Goal: Information Seeking & Learning: Find specific fact

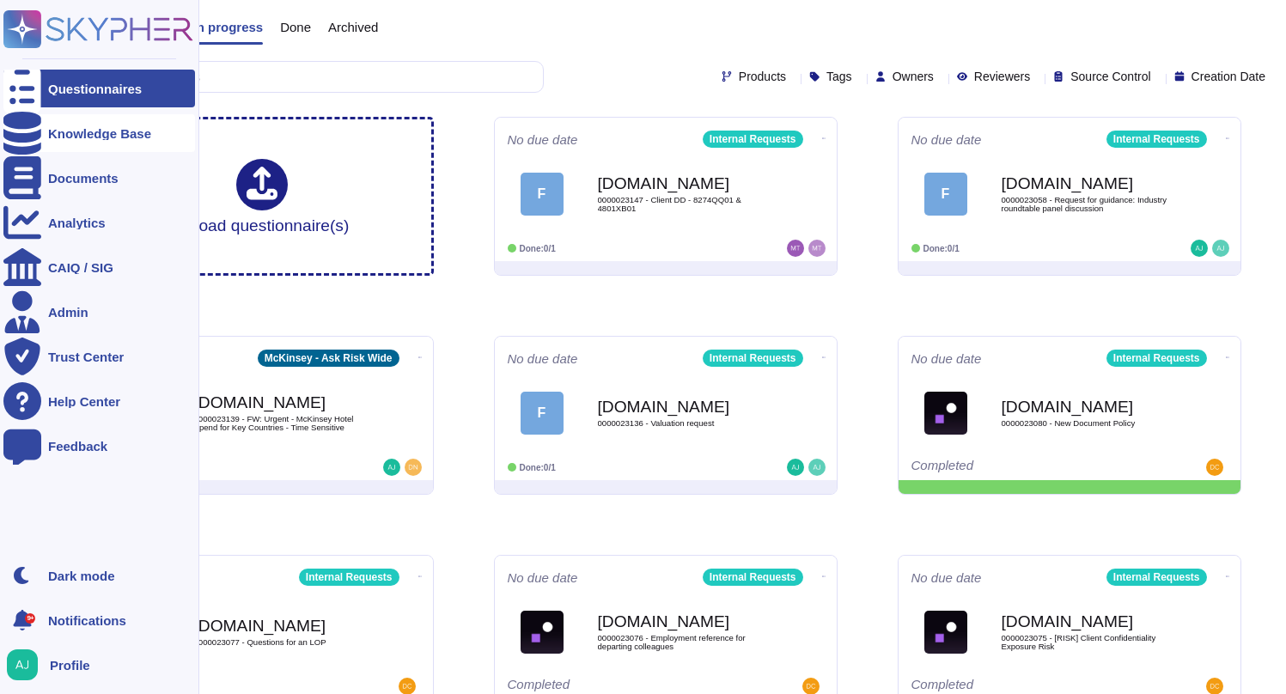
click at [101, 134] on div "Knowledge Base" at bounding box center [99, 133] width 103 height 13
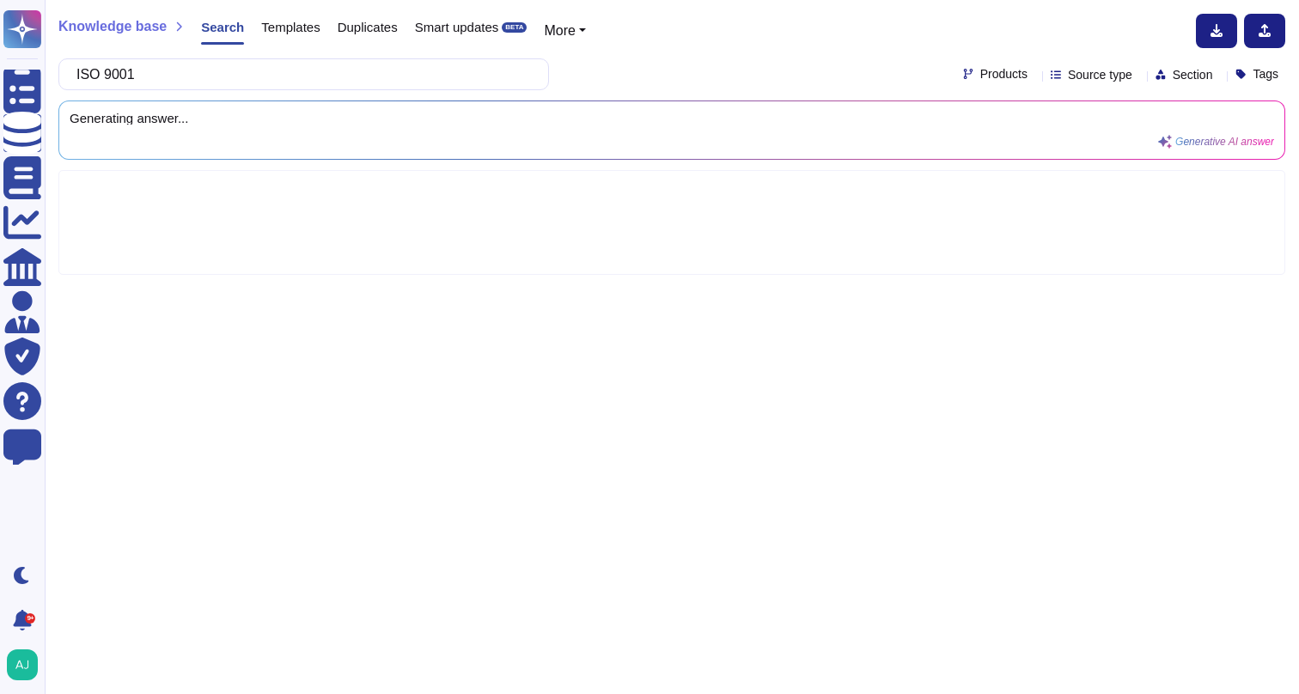
type input "ISO 9001"
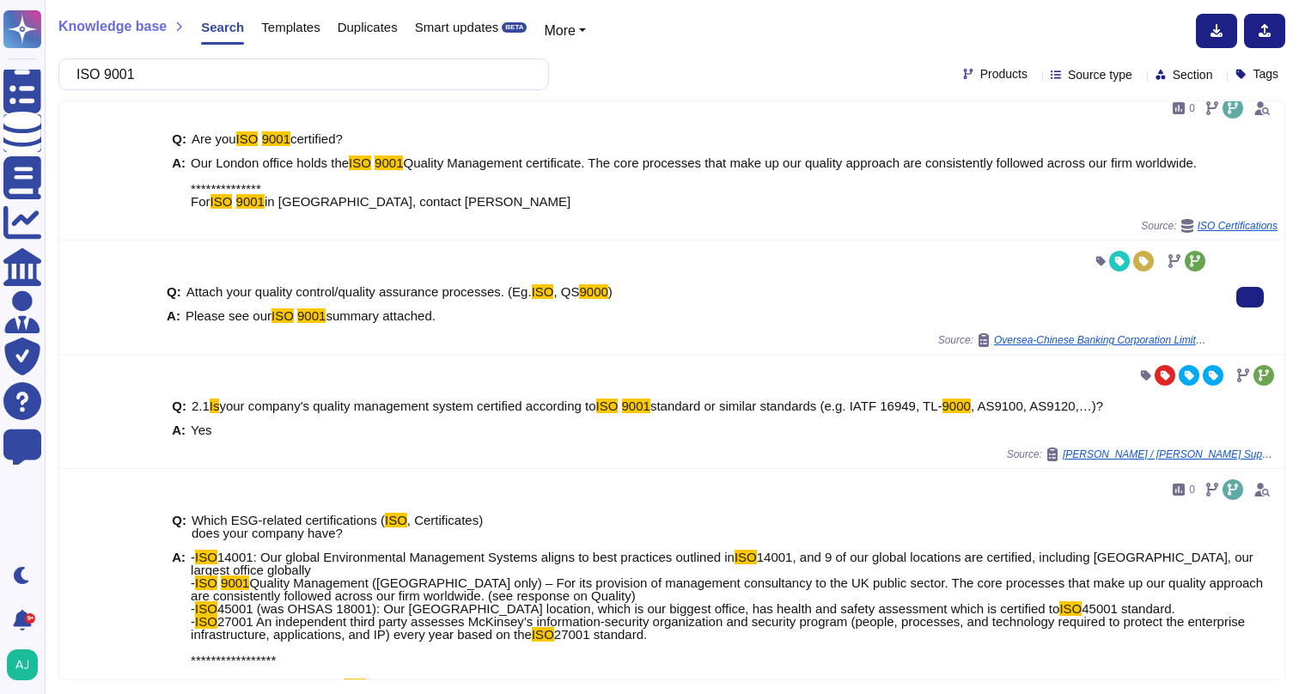
scroll to position [8, 0]
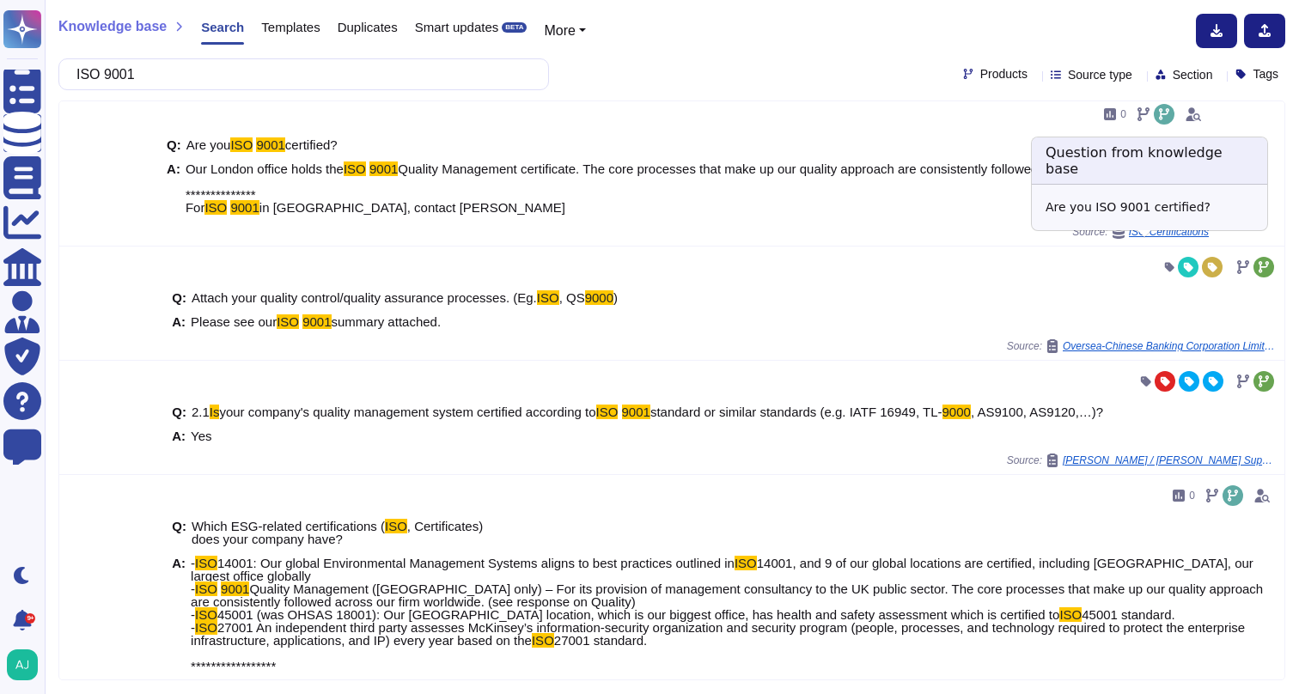
click at [1145, 237] on span "ISO Certifications" at bounding box center [1169, 232] width 80 height 10
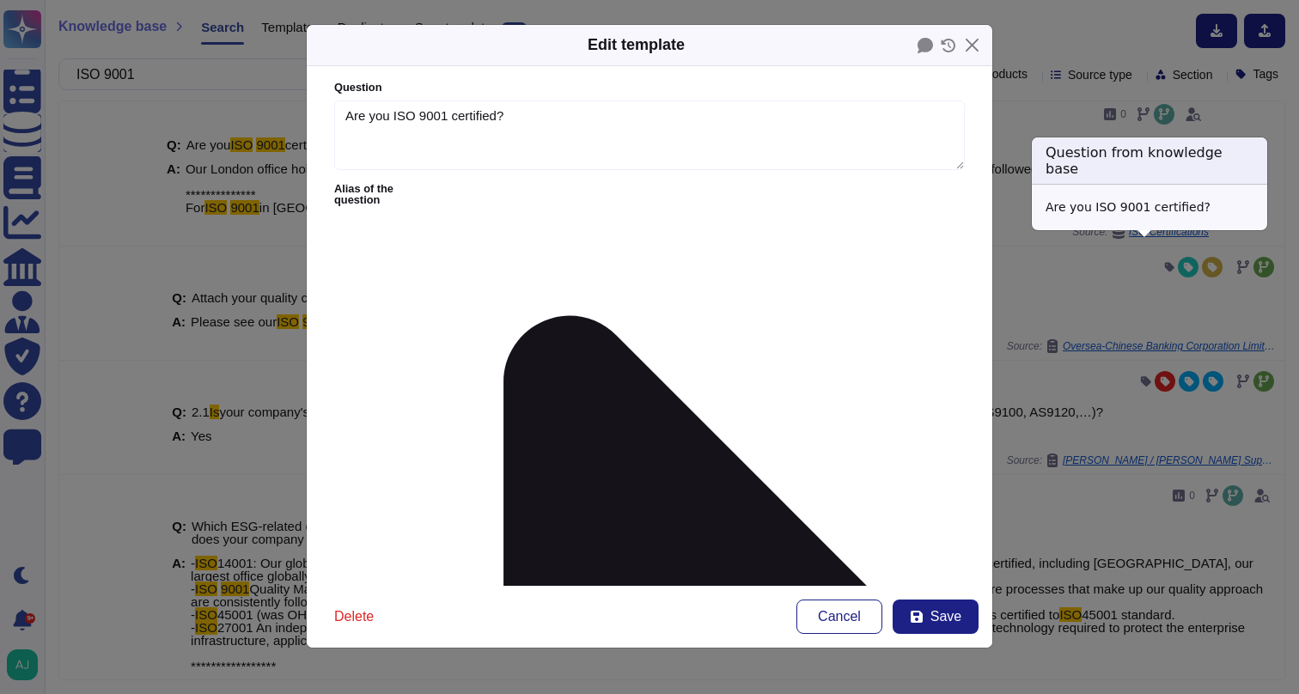
type textarea "Are you ISO 9001 certified?"
type textarea "**********"
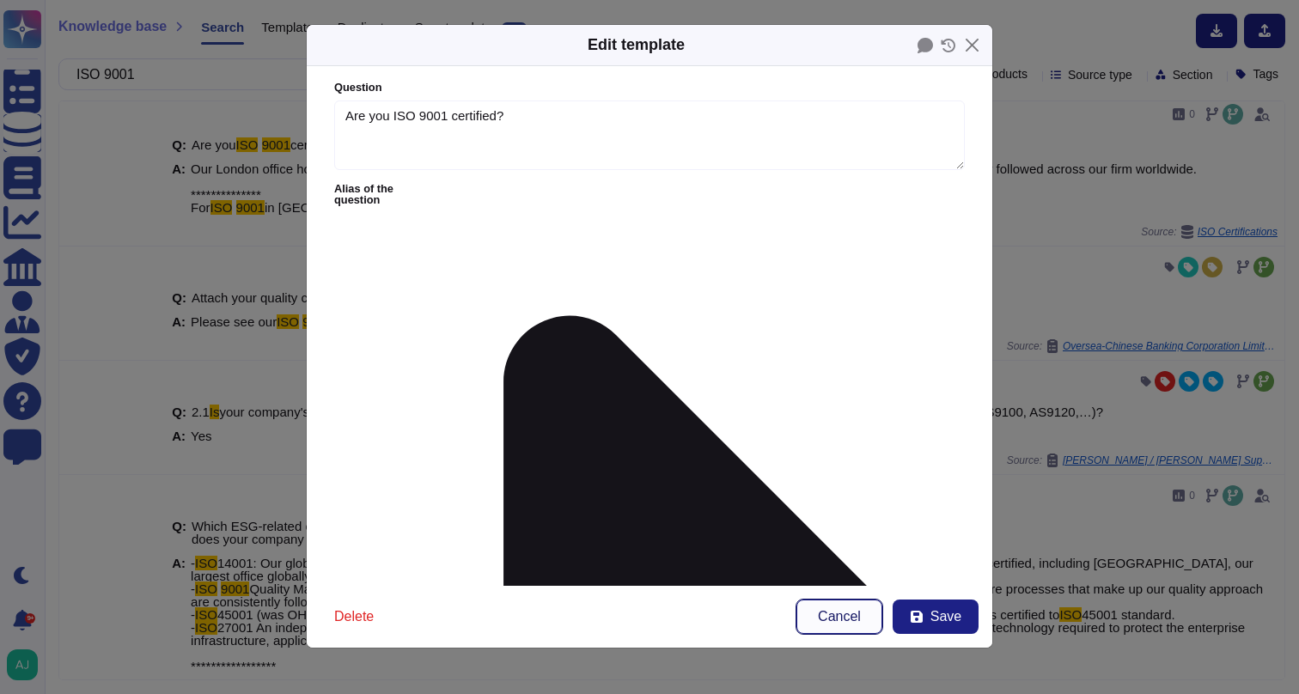
click at [858, 610] on span "Cancel" at bounding box center [839, 617] width 43 height 14
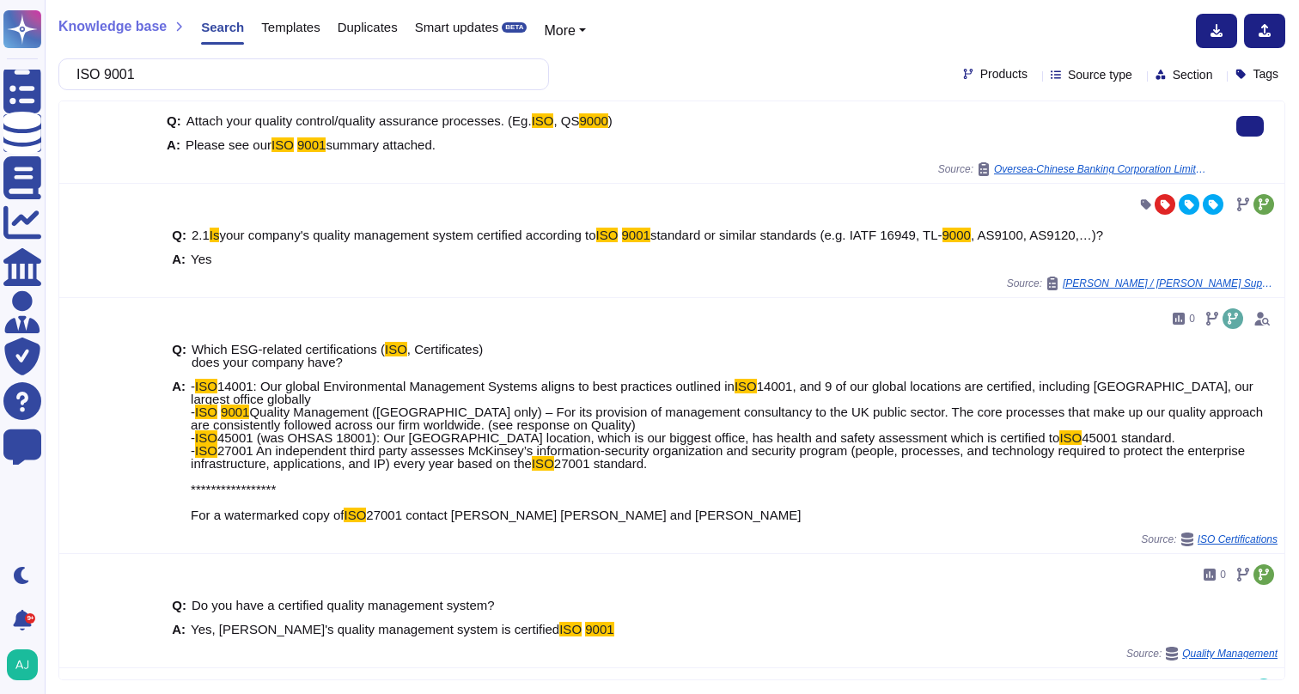
scroll to position [186, 0]
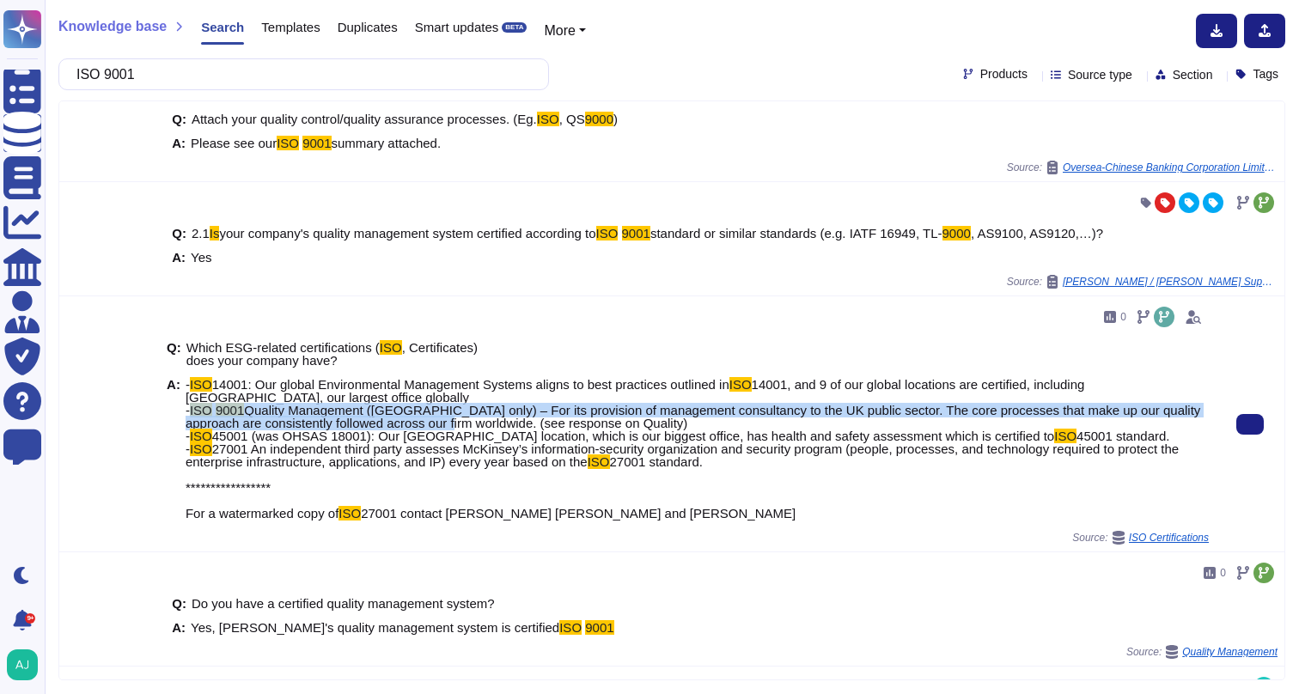
drag, startPoint x: 195, startPoint y: 410, endPoint x: 491, endPoint y: 421, distance: 295.7
click at [491, 421] on span "**********" at bounding box center [697, 449] width 1023 height 142
copy span "ISO 9001 Quality Management ([GEOGRAPHIC_DATA] only) – For its provision of man…"
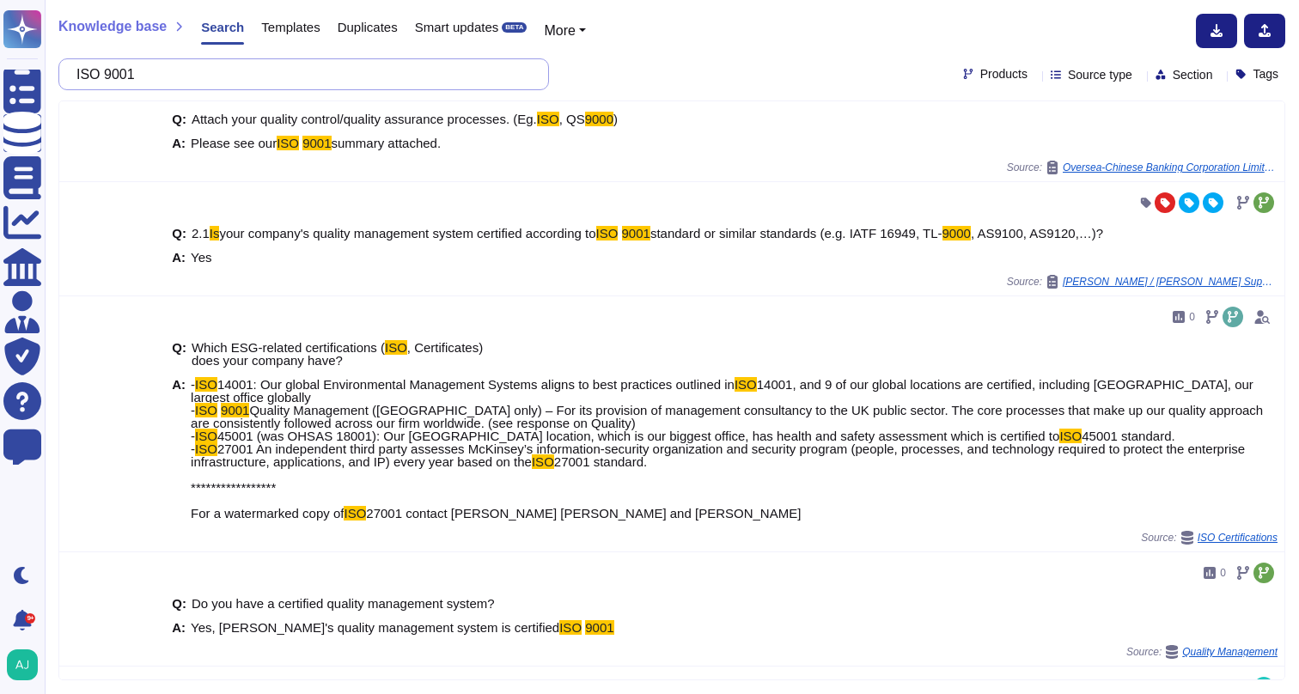
click at [343, 82] on input "ISO 9001" at bounding box center [299, 74] width 463 height 30
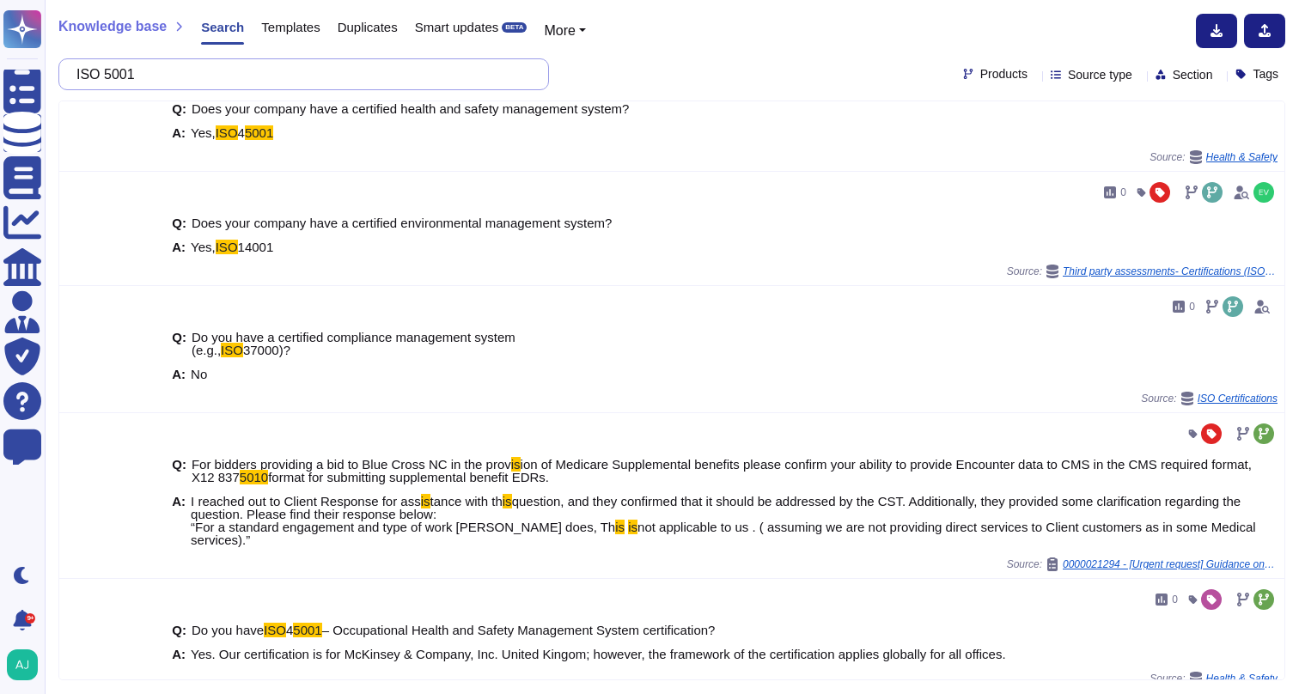
scroll to position [1154, 0]
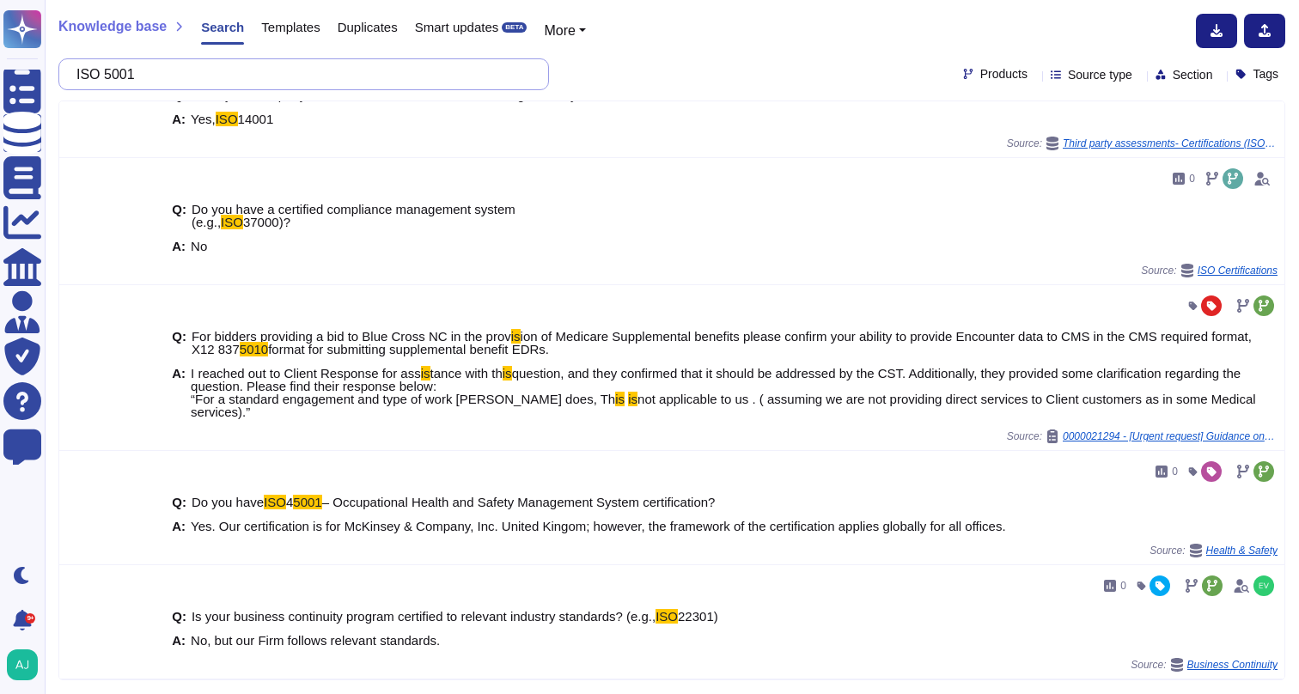
click at [331, 74] on input "ISO 5001" at bounding box center [299, 74] width 463 height 30
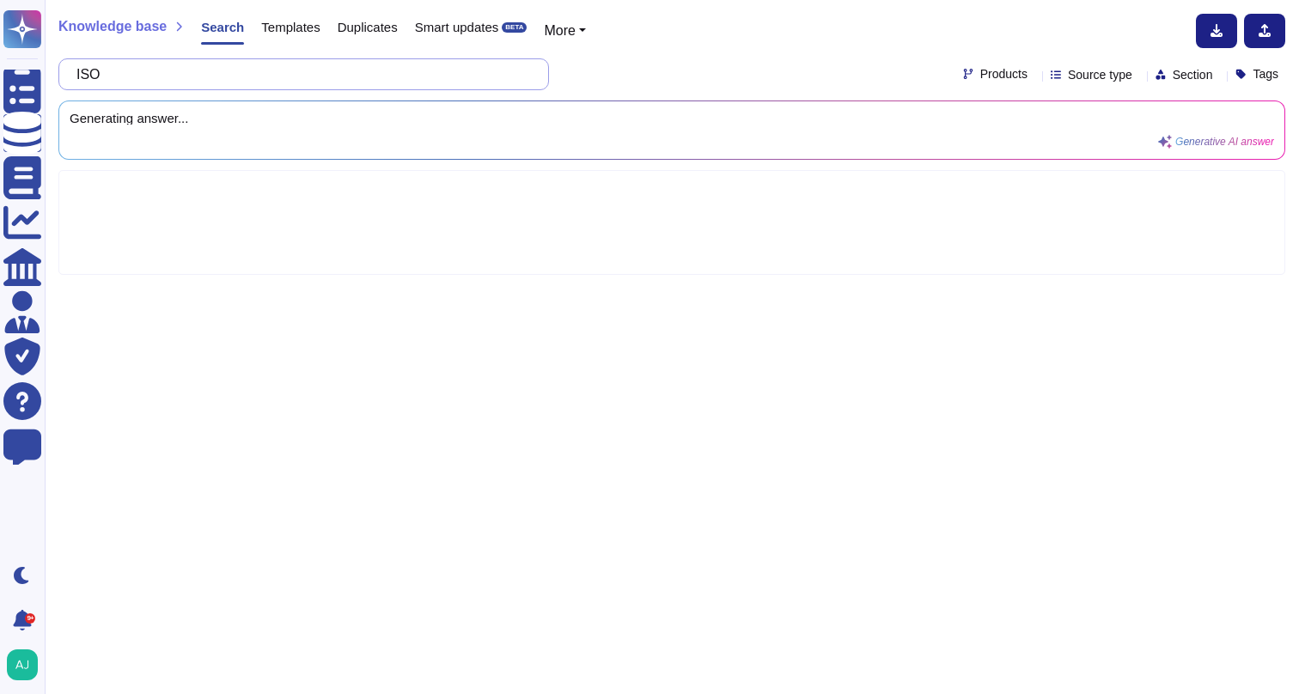
type input "IS"
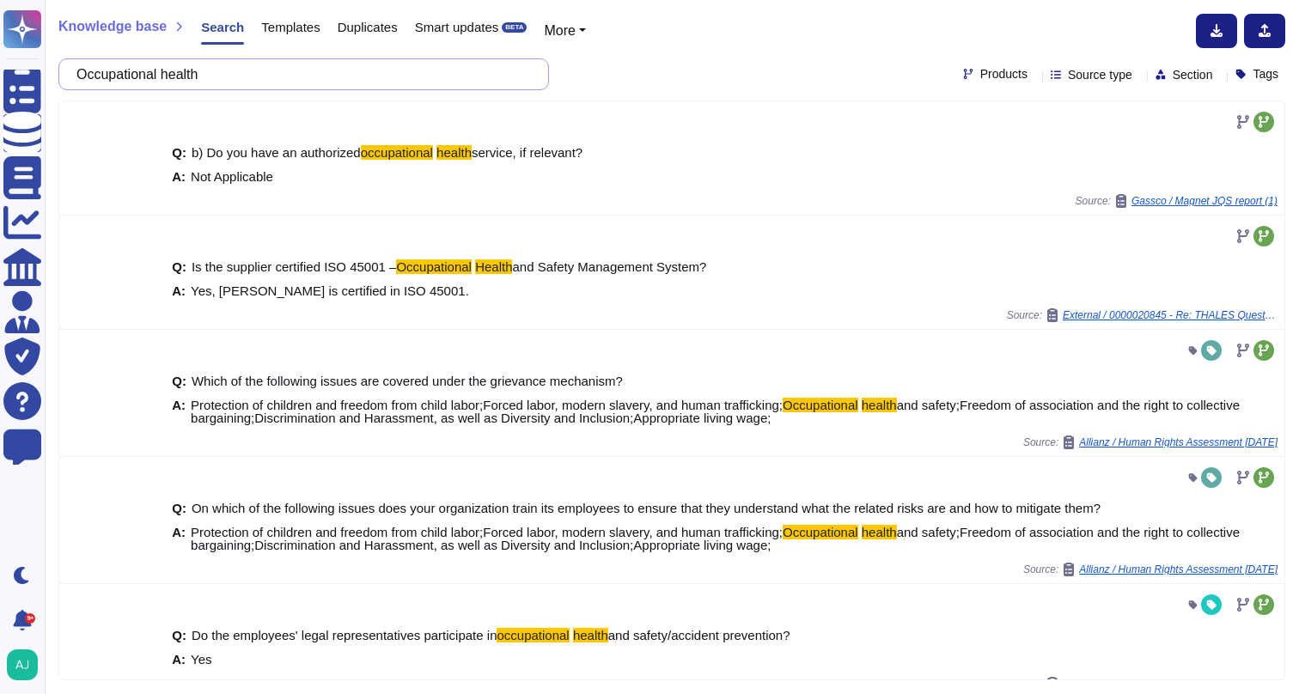
click at [363, 76] on input "Occupational health" at bounding box center [299, 74] width 463 height 30
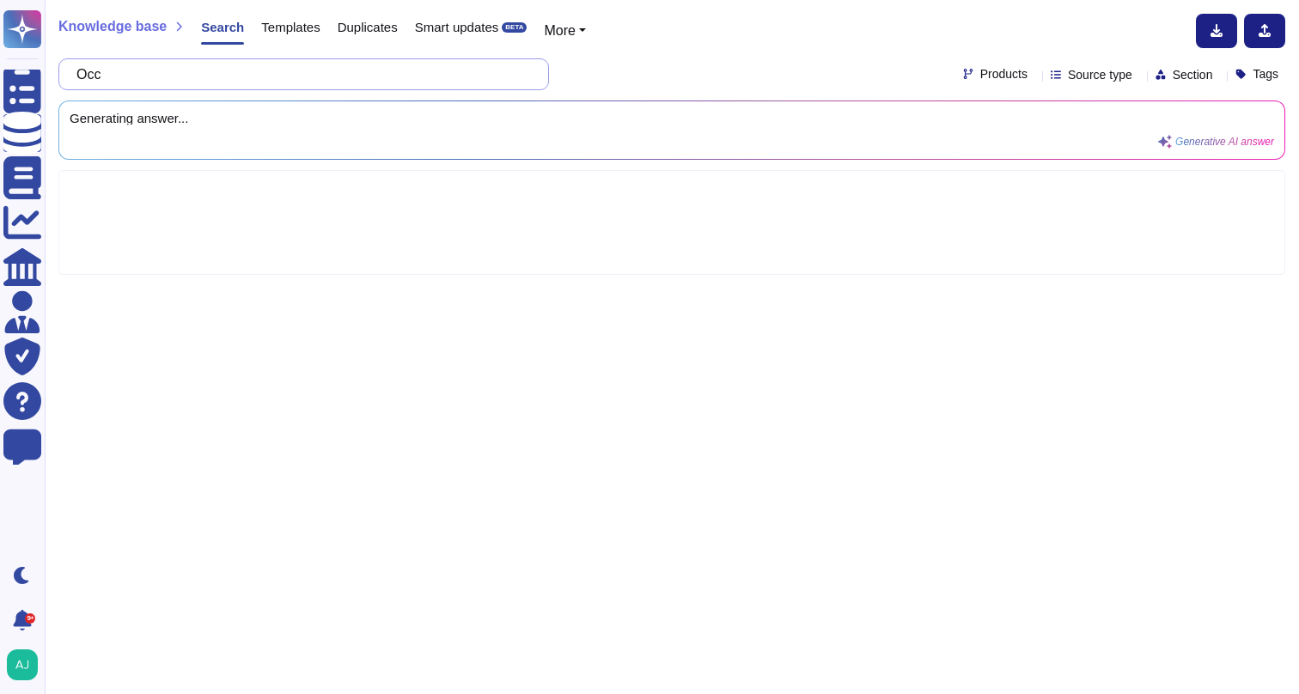
type input "Oc"
type input "ISO 14001"
